Goal: Task Accomplishment & Management: Use online tool/utility

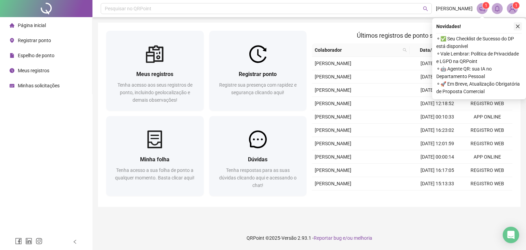
click at [519, 27] on icon "close" at bounding box center [517, 26] width 5 height 5
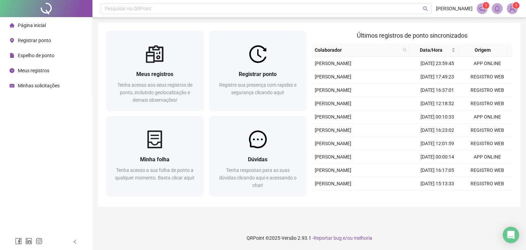
click at [50, 39] on span "Registrar ponto" at bounding box center [34, 40] width 33 height 5
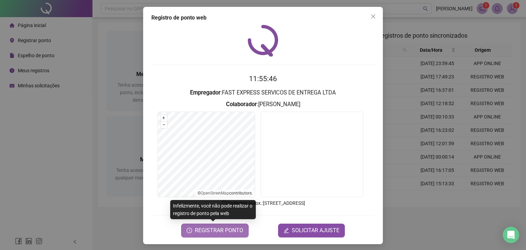
click at [233, 225] on button "REGISTRAR PONTO" at bounding box center [214, 231] width 67 height 14
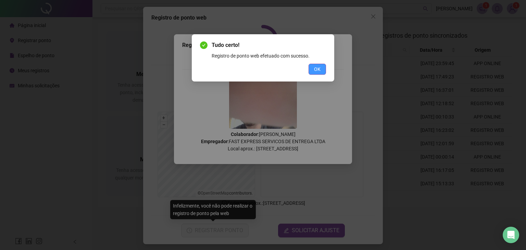
click at [313, 67] on button "OK" at bounding box center [317, 69] width 17 height 11
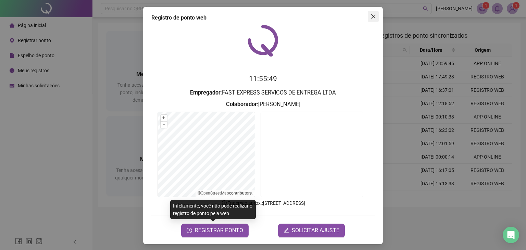
click at [374, 13] on button "Close" at bounding box center [373, 16] width 11 height 11
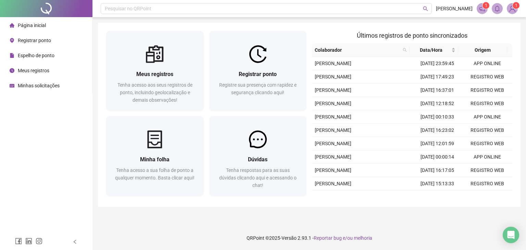
click at [46, 21] on li "Página inicial" at bounding box center [45, 25] width 89 height 14
click at [46, 22] on li "Página inicial" at bounding box center [45, 25] width 89 height 14
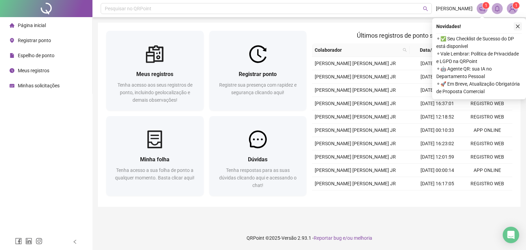
click at [520, 27] on icon "close" at bounding box center [517, 26] width 5 height 5
